Goal: Transaction & Acquisition: Book appointment/travel/reservation

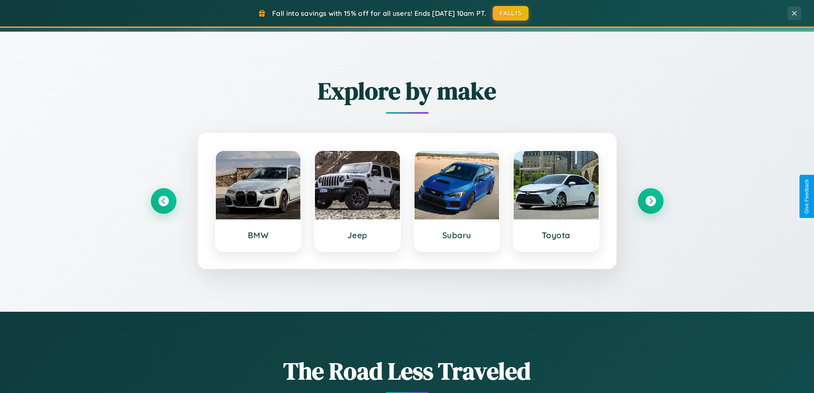
scroll to position [368, 0]
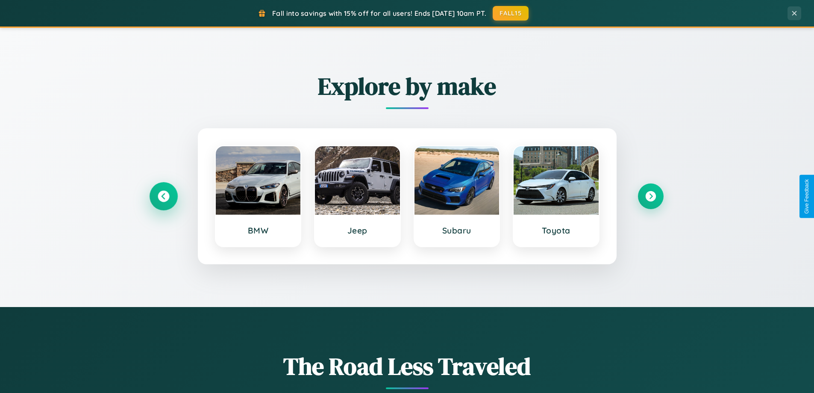
click at [163, 196] on icon at bounding box center [164, 197] width 12 height 12
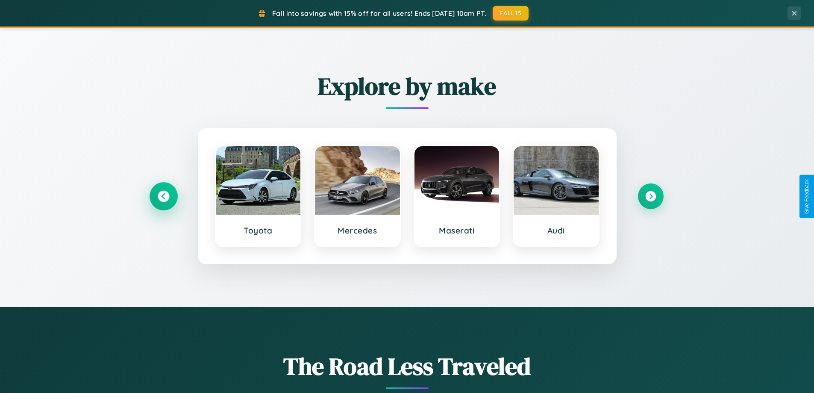
click at [163, 196] on icon at bounding box center [164, 197] width 12 height 12
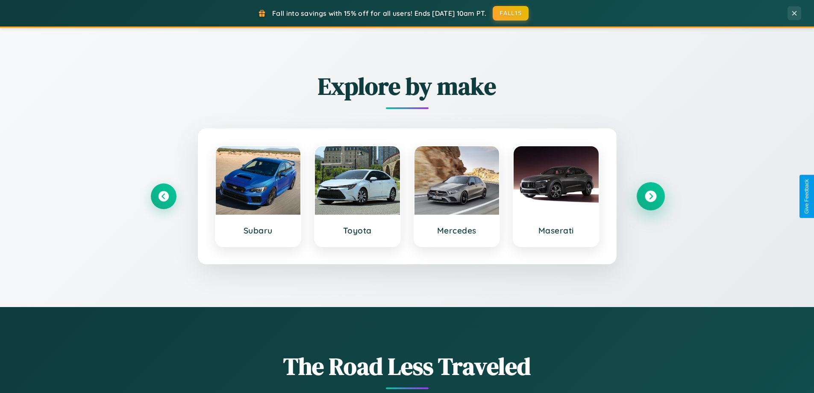
click at [651, 196] on icon at bounding box center [651, 197] width 12 height 12
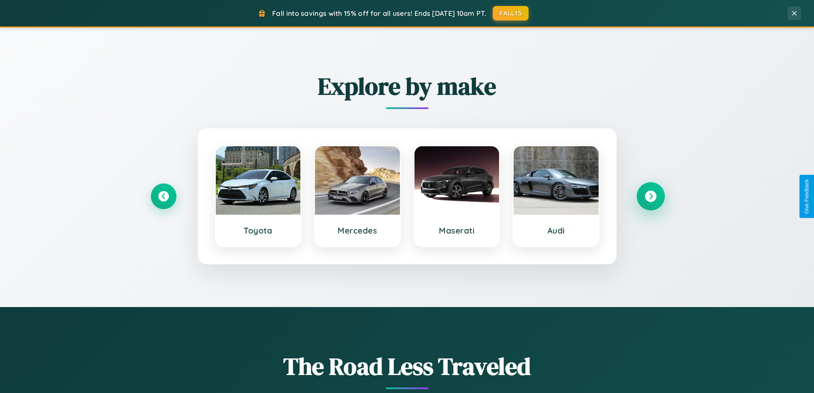
scroll to position [1373, 0]
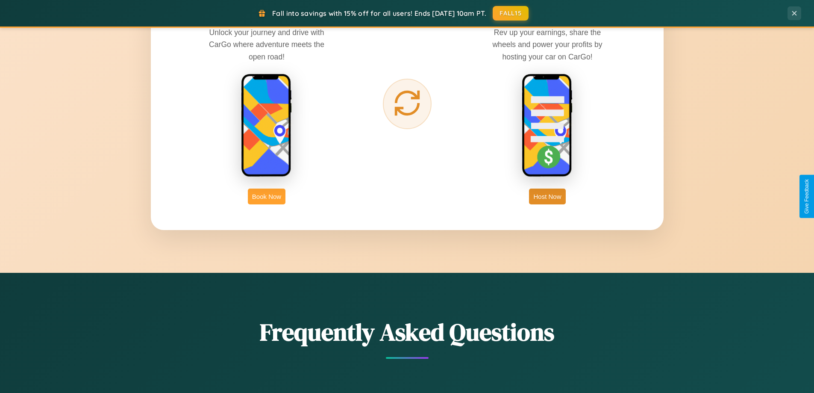
click at [267, 196] on button "Book Now" at bounding box center [267, 197] width 38 height 16
